Goal: Task Accomplishment & Management: Use online tool/utility

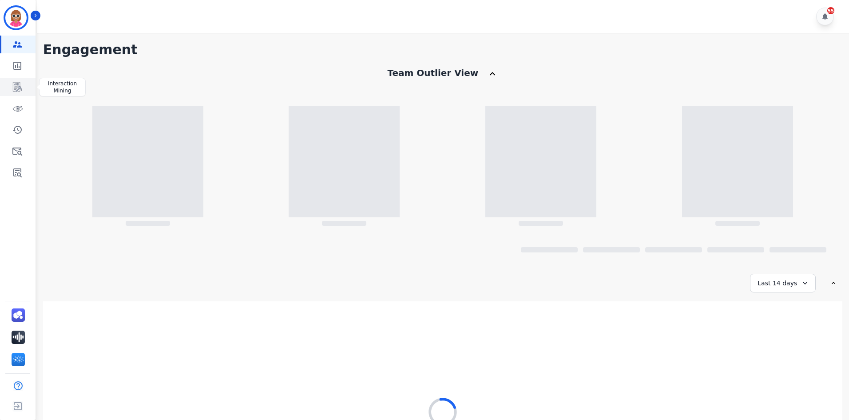
click at [14, 91] on icon "Sidebar" at bounding box center [17, 87] width 11 height 11
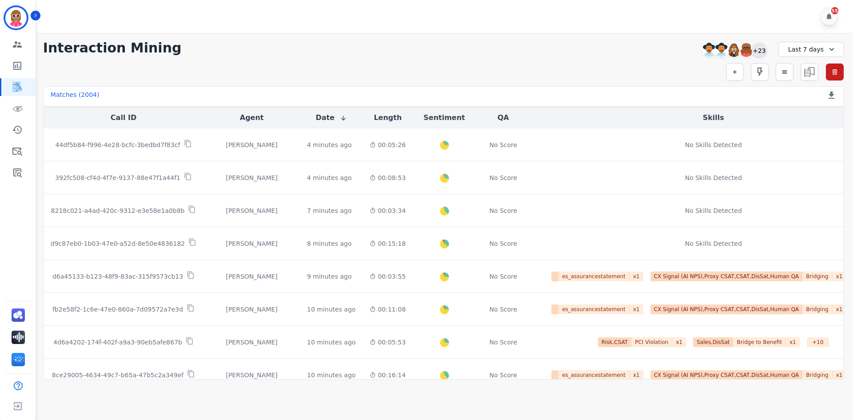
click at [761, 51] on div "+23" at bounding box center [759, 50] width 15 height 15
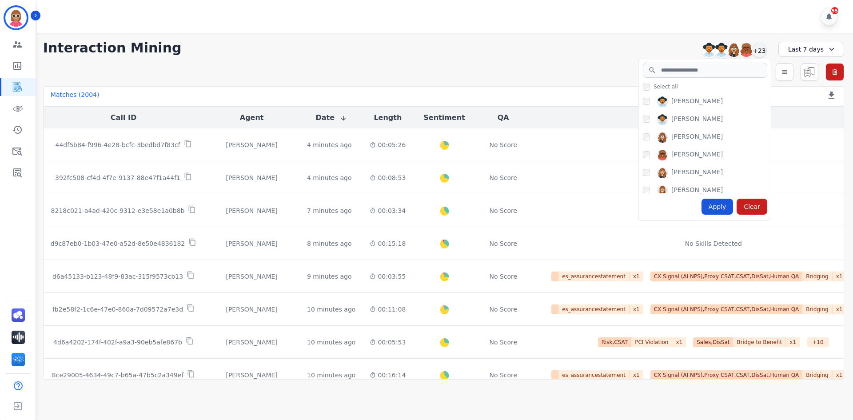
click at [510, 56] on div "**********" at bounding box center [443, 206] width 819 height 347
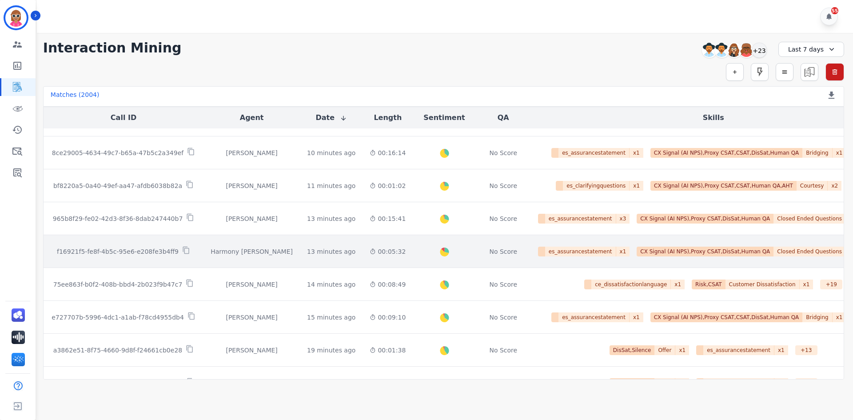
scroll to position [267, 0]
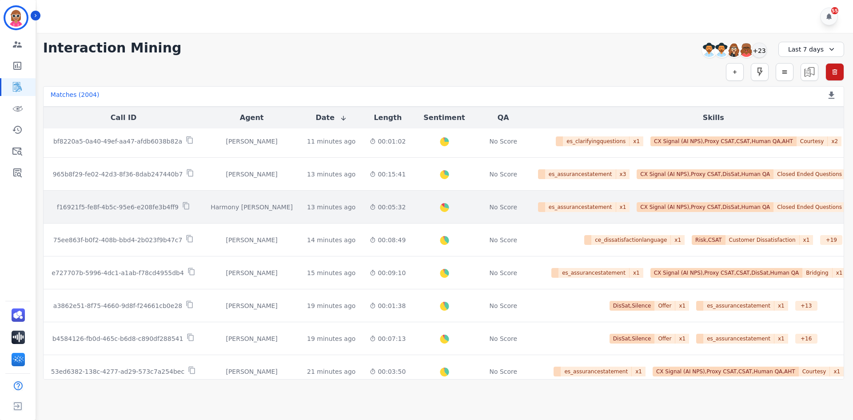
click at [265, 203] on td "Harmony Busick" at bounding box center [251, 207] width 96 height 33
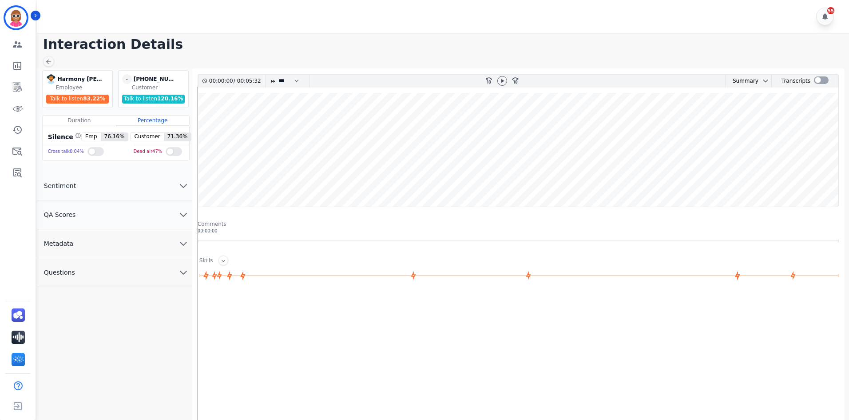
click at [93, 238] on button "Metadata" at bounding box center [114, 243] width 155 height 29
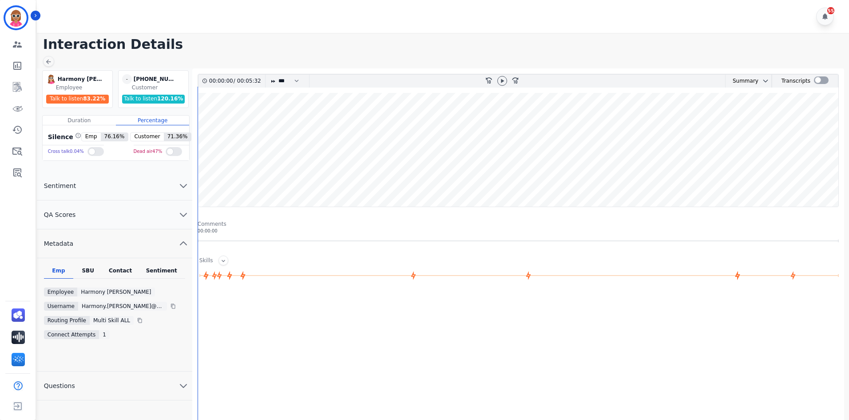
click at [118, 271] on div "Contact" at bounding box center [121, 273] width 36 height 12
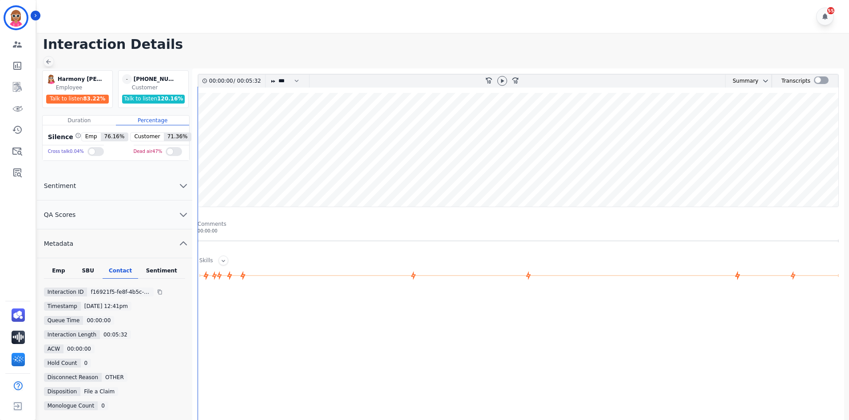
click at [51, 59] on icon at bounding box center [48, 61] width 7 height 7
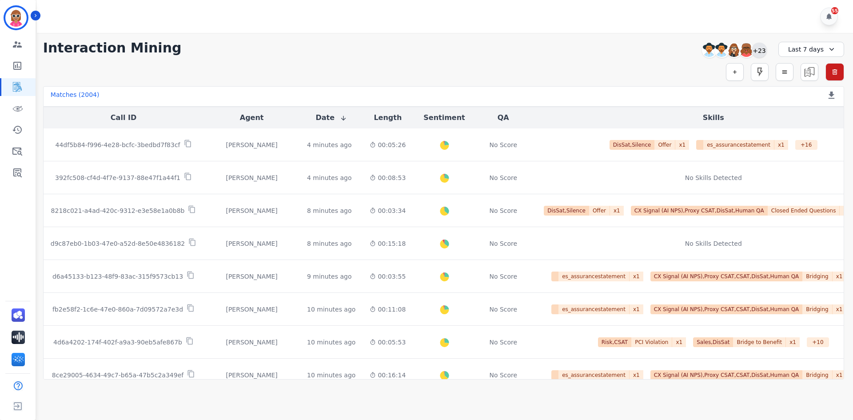
click at [765, 51] on div "+23" at bounding box center [759, 50] width 15 height 15
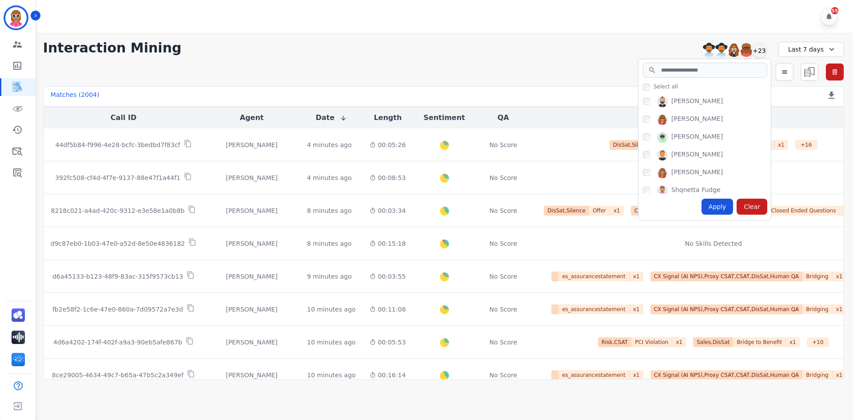
scroll to position [379, 0]
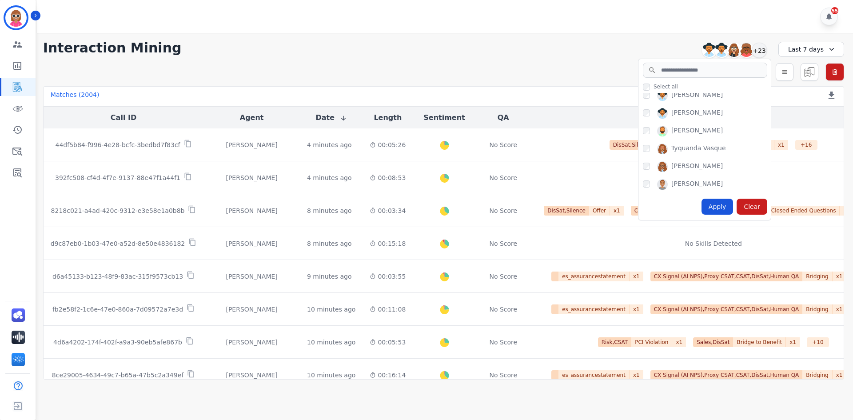
drag, startPoint x: 566, startPoint y: 69, endPoint x: 414, endPoint y: 34, distance: 155.2
click at [565, 69] on div "Simple Search Metric Search Advanced Search Saved Rules Clear Filters" at bounding box center [443, 72] width 801 height 18
